Goal: Task Accomplishment & Management: Use online tool/utility

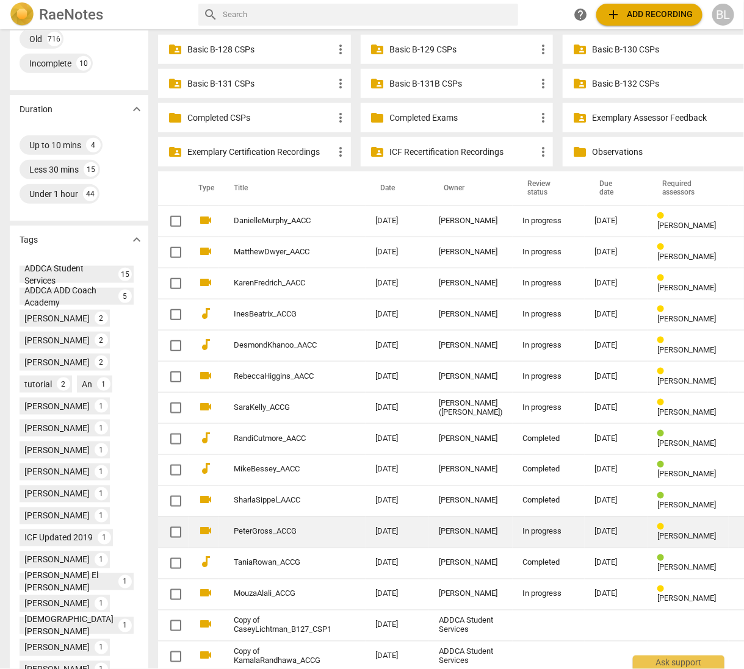
scroll to position [359, 0]
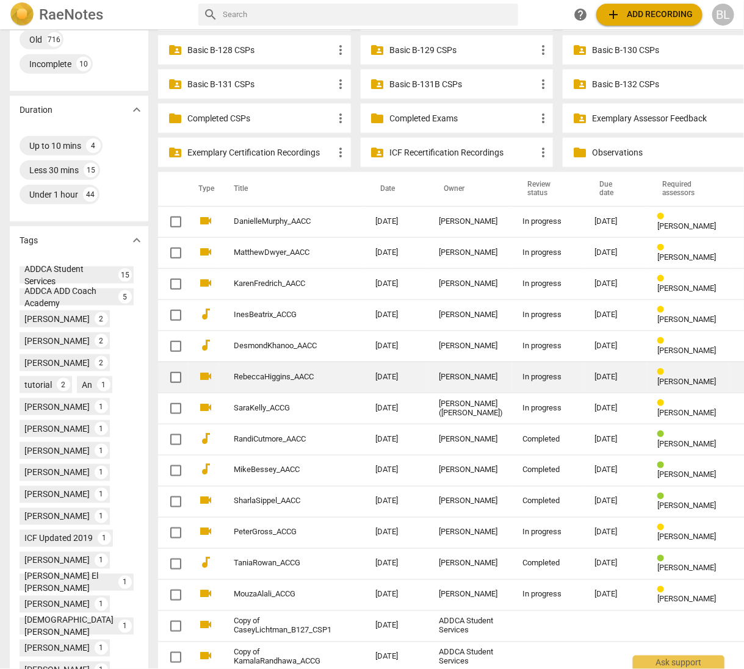
click at [439, 377] on div "[PERSON_NAME]" at bounding box center [471, 377] width 64 height 9
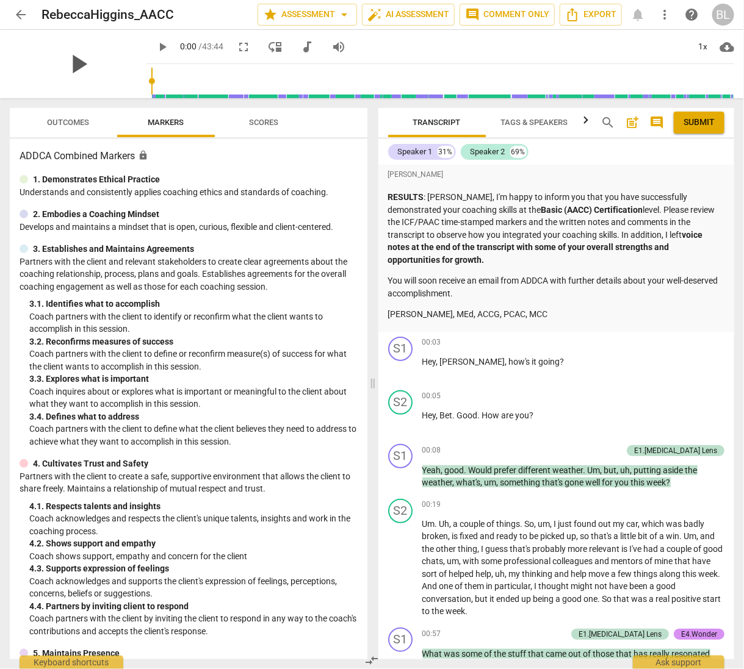
click at [73, 62] on span "play_arrow" at bounding box center [78, 64] width 32 height 32
click at [70, 62] on span "pause" at bounding box center [78, 64] width 32 height 32
type input "17"
click at [304, 11] on span "star Assessment arrow_drop_down" at bounding box center [307, 14] width 88 height 15
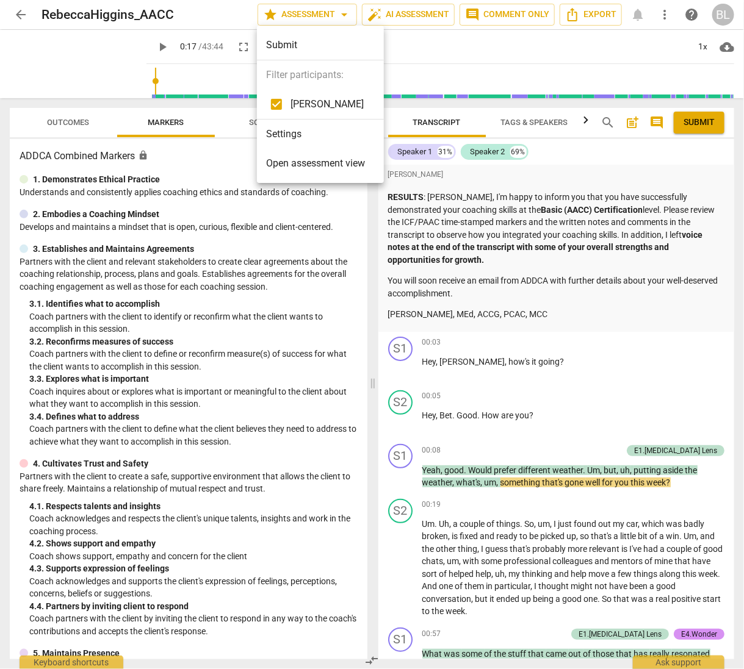
click at [300, 161] on span "Open assessment view" at bounding box center [316, 163] width 99 height 15
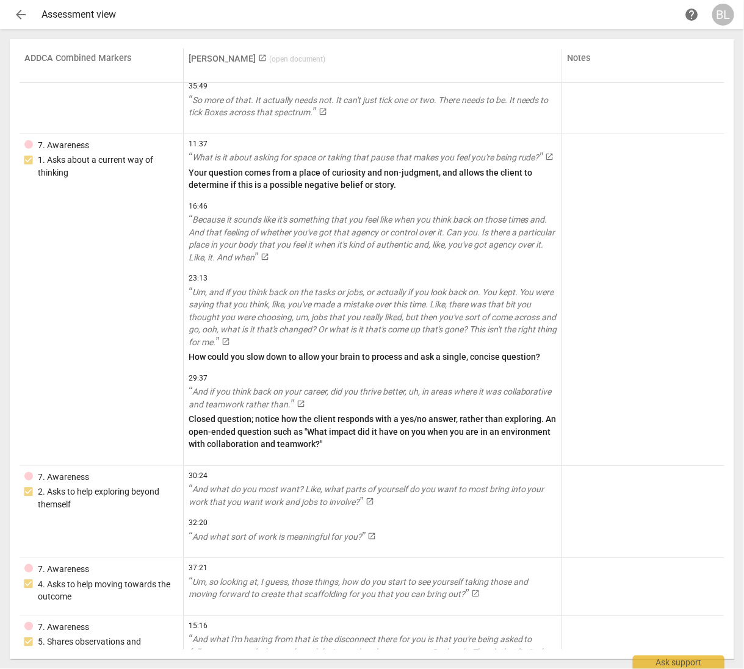
scroll to position [3344, 0]
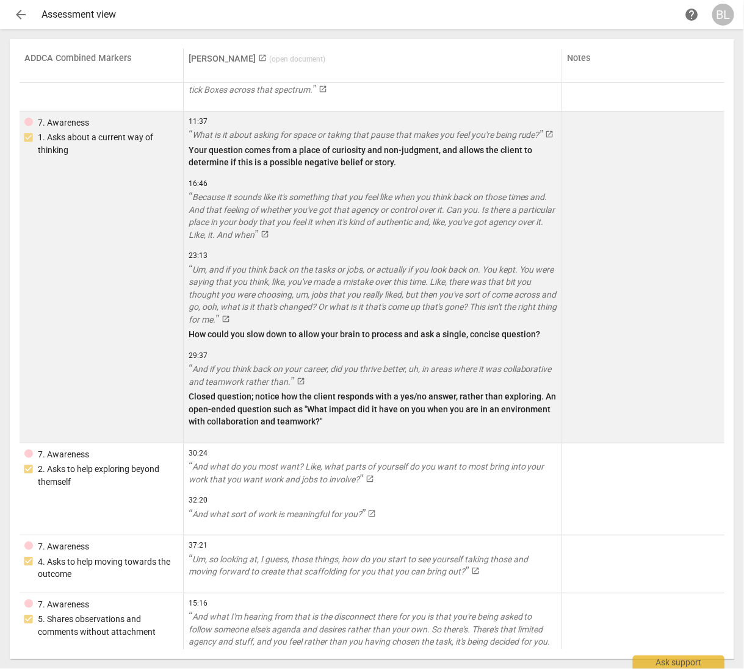
drag, startPoint x: 723, startPoint y: 225, endPoint x: 712, endPoint y: 281, distance: 57.8
click at [712, 281] on div at bounding box center [643, 278] width 153 height 322
click at [701, 227] on div at bounding box center [643, 278] width 153 height 322
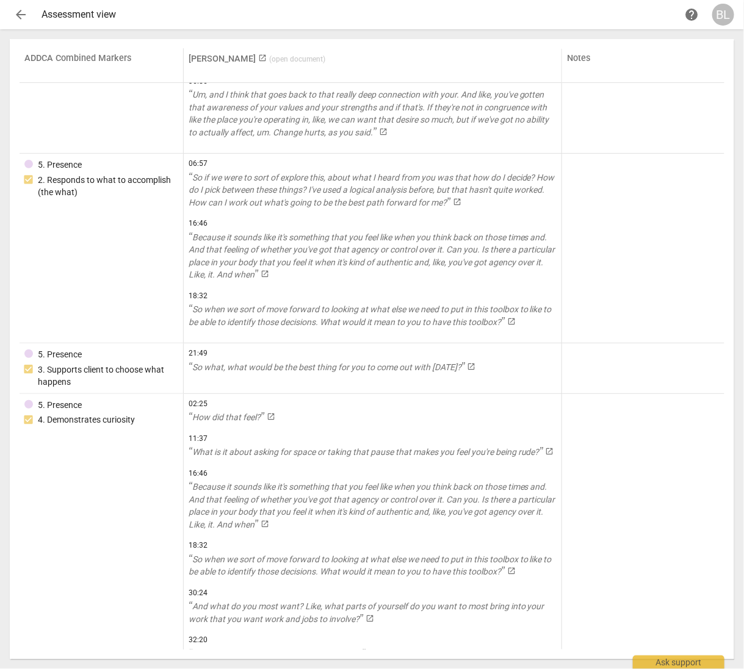
scroll to position [7610, 0]
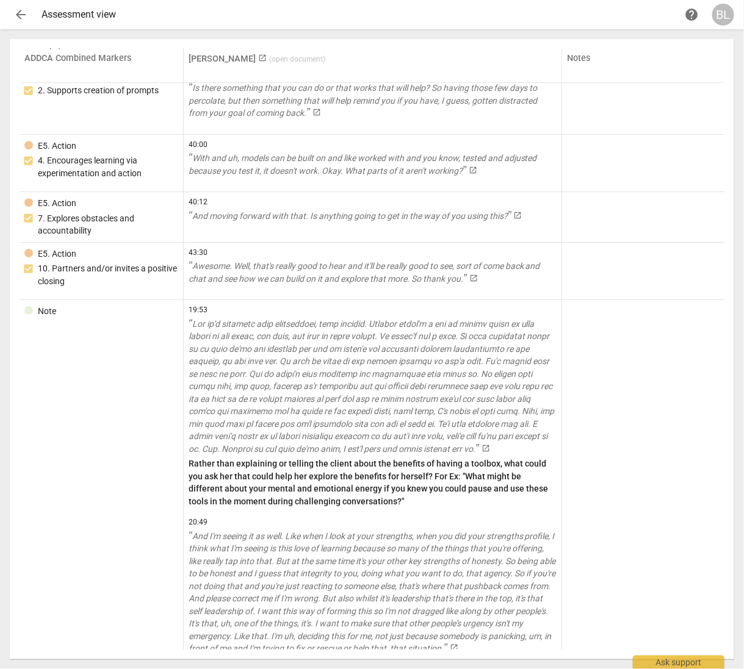
click at [24, 15] on span "arrow_back" at bounding box center [20, 14] width 15 height 15
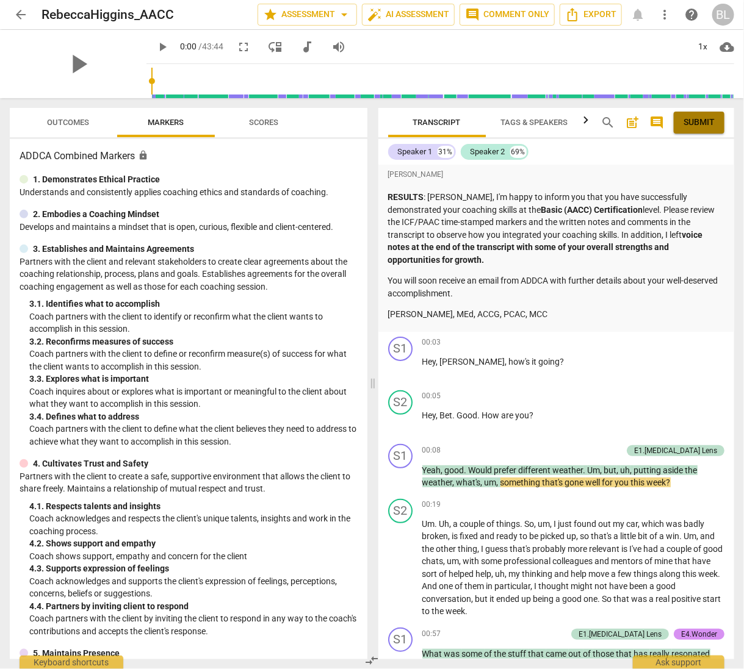
click at [701, 119] on span "Submit" at bounding box center [698, 123] width 31 height 12
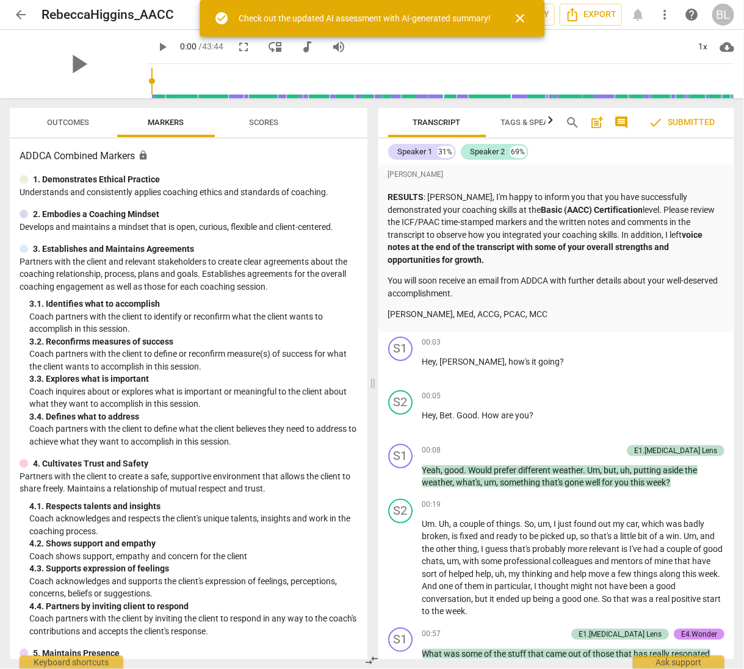
click at [521, 13] on span "close" at bounding box center [520, 18] width 15 height 15
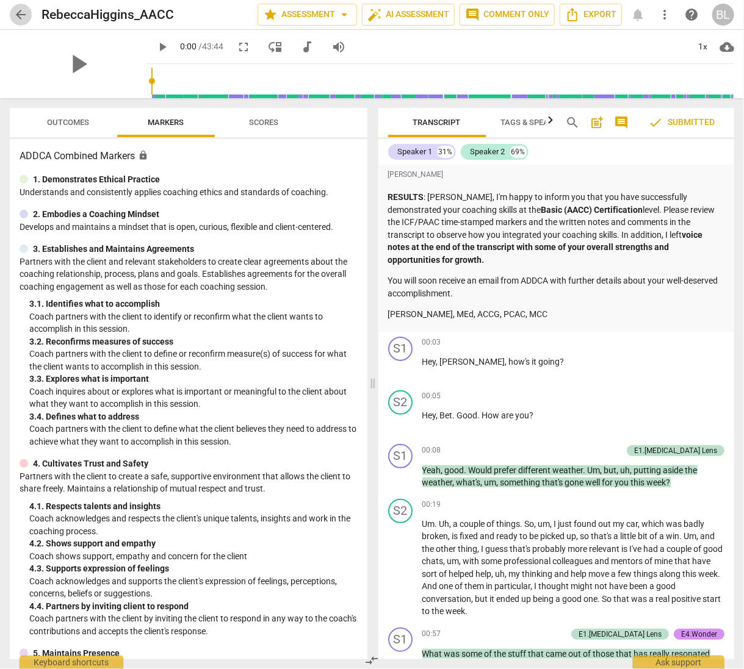
click at [19, 13] on span "arrow_back" at bounding box center [20, 14] width 15 height 15
